Goal: Task Accomplishment & Management: Manage account settings

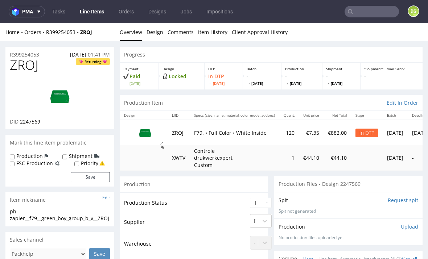
click at [24, 67] on span "ZROJ" at bounding box center [24, 65] width 29 height 15
copy span "ZROJ"
click at [57, 92] on img at bounding box center [60, 96] width 58 height 33
select select "dtp_ca_needed"
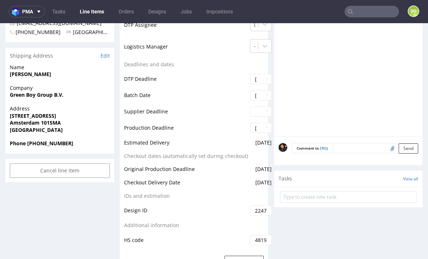
scroll to position [344, 0]
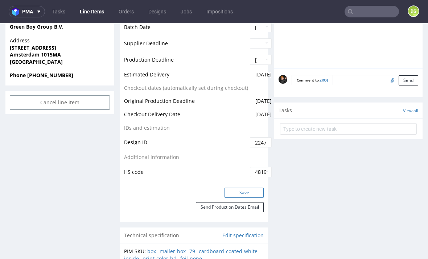
click at [234, 188] on button "Save" at bounding box center [244, 193] width 39 height 10
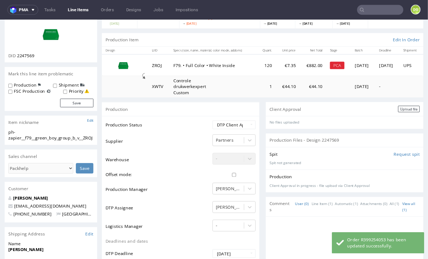
scroll to position [56, 0]
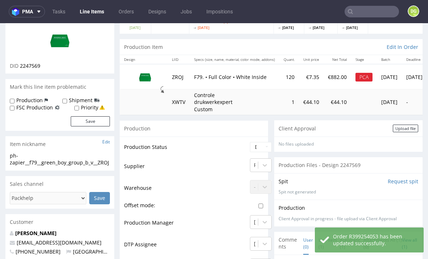
click at [366, 137] on div "No files uploaded Files for the Client Choose file What we've changed Create me…" at bounding box center [348, 144] width 148 height 15
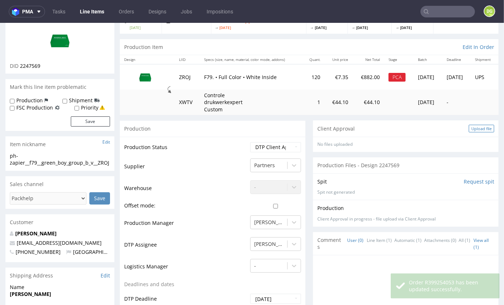
click at [428, 130] on div "Upload file" at bounding box center [480, 128] width 25 height 8
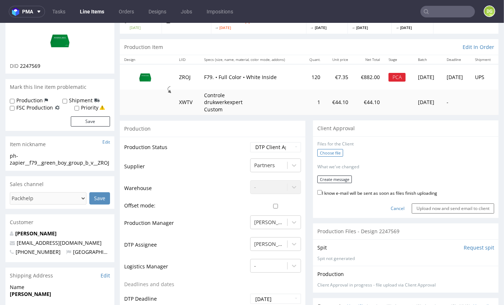
click at [326, 156] on label "Choose file" at bounding box center [330, 153] width 26 height 8
click at [0, 23] on input "Choose file" at bounding box center [0, 23] width 0 height 0
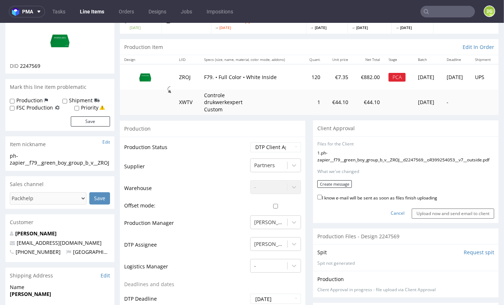
click at [364, 201] on label "I know e-mail will be sent as soon as files finish uploading" at bounding box center [377, 197] width 120 height 8
click at [322, 199] on input "I know e-mail will be sent as soon as files finish uploading" at bounding box center [319, 196] width 5 height 5
checkbox input "true"
click at [338, 188] on button "Create message" at bounding box center [334, 184] width 34 height 8
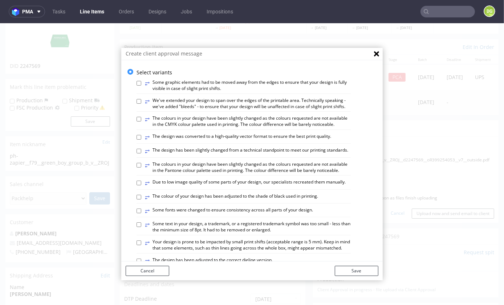
click at [223, 147] on label "⥂ The design has been slightly changed from a technical standpoint to meet our …" at bounding box center [246, 151] width 203 height 8
click at [141, 148] on input "⥂ The design has been slightly changed from a technical standpoint to meet our …" at bounding box center [138, 150] width 5 height 5
checkbox input "true"
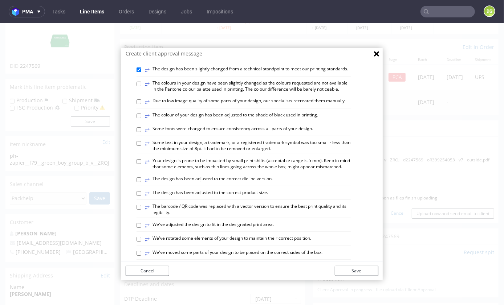
scroll to position [154, 0]
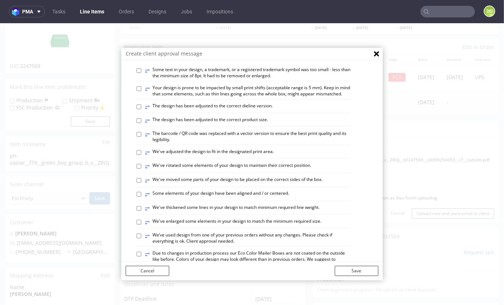
drag, startPoint x: 248, startPoint y: 193, endPoint x: 261, endPoint y: 200, distance: 14.8
click at [248, 193] on label "⥂ Some elements of your design have been aligned and / or centered." at bounding box center [217, 194] width 144 height 8
click at [141, 193] on input "⥂ Some elements of your design have been aligned and / or centered." at bounding box center [138, 194] width 5 height 5
checkbox input "true"
drag, startPoint x: 361, startPoint y: 270, endPoint x: 367, endPoint y: 269, distance: 5.5
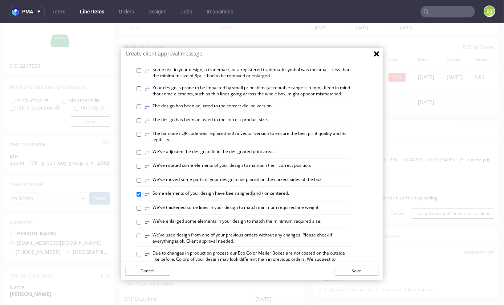
click at [362, 259] on button "Save" at bounding box center [356, 271] width 44 height 10
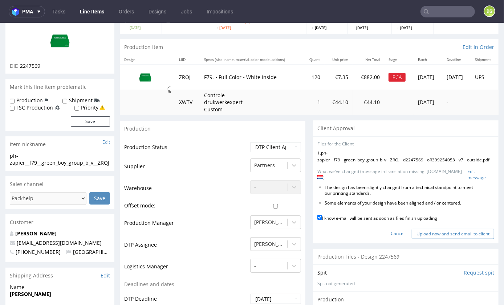
click at [428, 239] on input "Upload now and send email to client" at bounding box center [452, 234] width 82 height 10
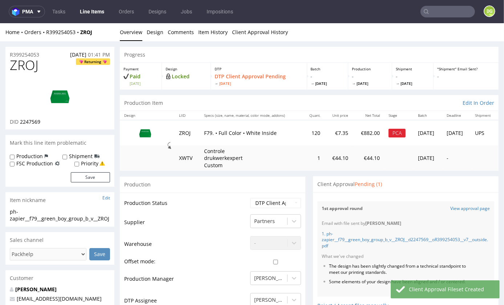
scroll to position [0, 0]
click at [95, 10] on link "Line Items" at bounding box center [91, 12] width 33 height 12
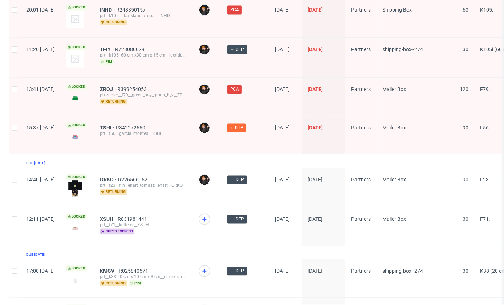
scroll to position [1145, 0]
click at [116, 124] on span "TSHI" at bounding box center [108, 127] width 16 height 6
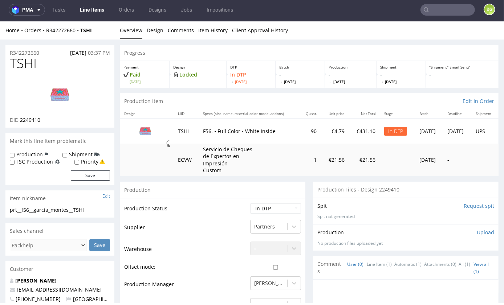
click at [28, 63] on span "TSHI" at bounding box center [23, 63] width 27 height 15
copy span "TSHI"
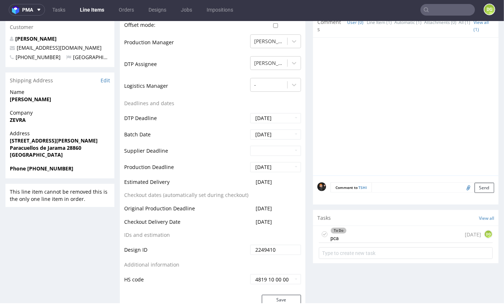
scroll to position [245, 0]
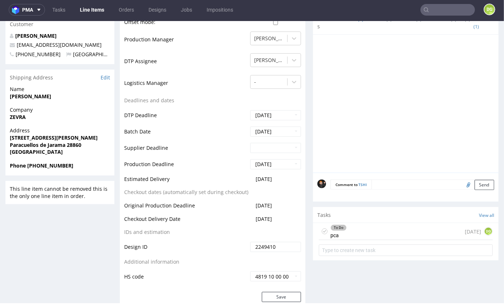
click at [374, 235] on div "To Do pca [DATE] DG" at bounding box center [406, 231] width 174 height 17
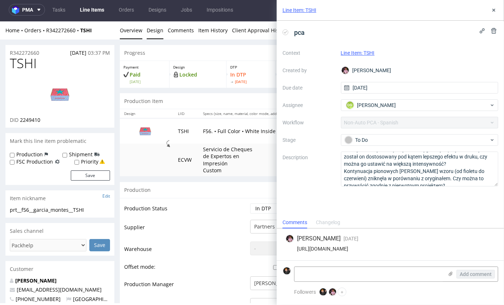
click at [162, 29] on link "Design" at bounding box center [155, 30] width 17 height 18
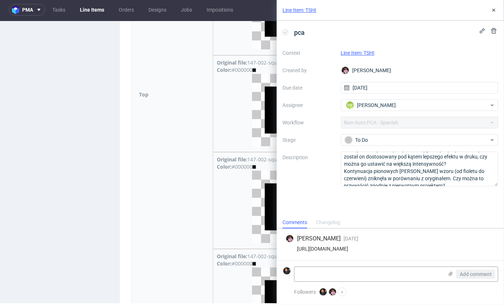
scroll to position [1181, 0]
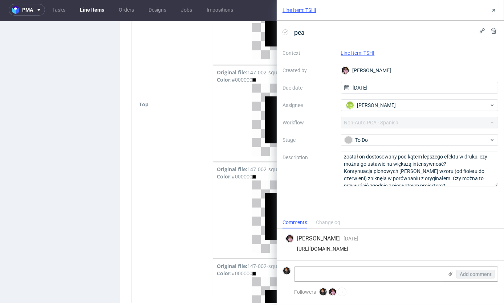
drag, startPoint x: 494, startPoint y: 10, endPoint x: 490, endPoint y: 13, distance: 4.6
click at [428, 10] on use at bounding box center [493, 10] width 3 height 3
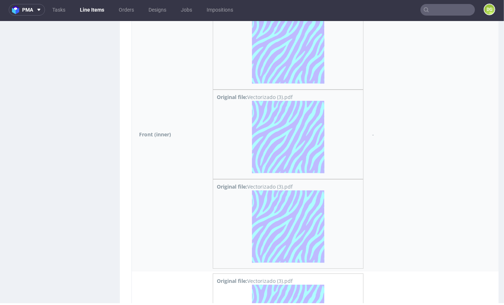
scroll to position [2313, 0]
